Goal: Check status: Check status

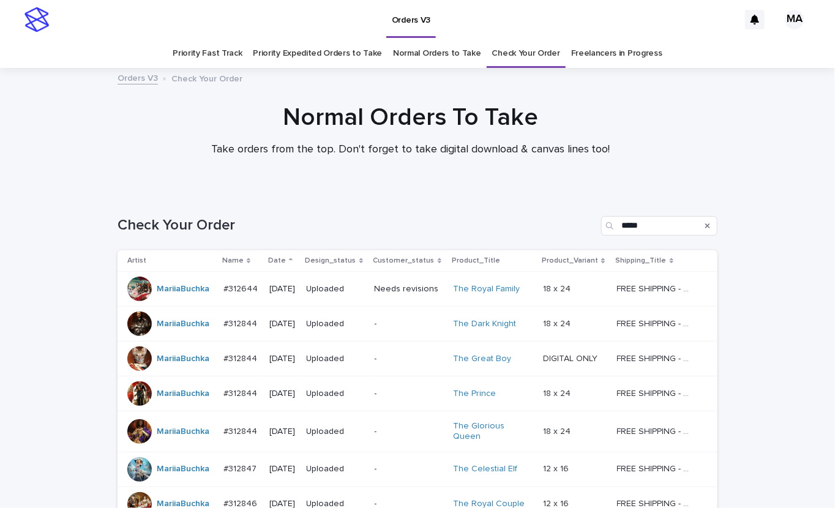
scroll to position [214, 0]
